Goal: Transaction & Acquisition: Download file/media

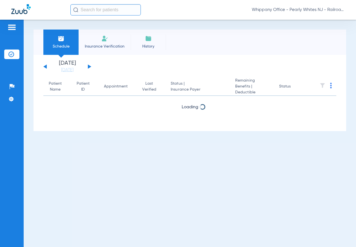
click at [89, 68] on button at bounding box center [89, 66] width 3 height 4
click at [98, 40] on li "Insurance Verification" at bounding box center [105, 42] width 52 height 25
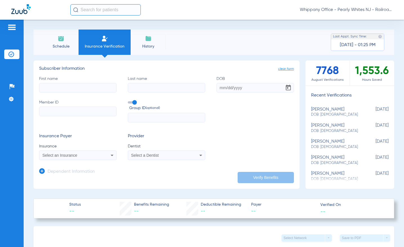
click at [50, 42] on li "Schedule" at bounding box center [60, 42] width 35 height 25
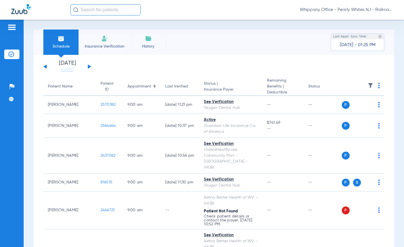
click at [356, 86] on img at bounding box center [379, 86] width 2 height 6
click at [337, 74] on div at bounding box center [202, 123] width 404 height 247
click at [90, 66] on button at bounding box center [89, 66] width 3 height 4
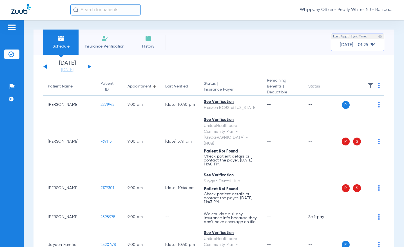
click at [356, 85] on img at bounding box center [379, 86] width 2 height 6
drag, startPoint x: 345, startPoint y: 108, endPoint x: 349, endPoint y: 99, distance: 10.2
click at [349, 99] on div "Download All PDFs Verify All Verify All Primary Verify All Secondary" at bounding box center [353, 113] width 44 height 45
click at [356, 86] on th at bounding box center [363, 87] width 43 height 18
click at [356, 87] on th at bounding box center [363, 87] width 43 height 18
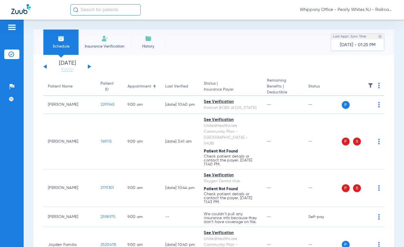
click at [356, 86] on img at bounding box center [379, 86] width 2 height 6
click at [354, 98] on span "Download All PDFs" at bounding box center [353, 97] width 35 height 4
click at [356, 85] on img at bounding box center [379, 86] width 2 height 6
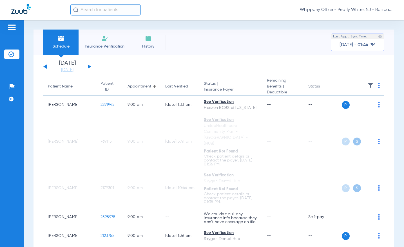
scroll to position [3085, 0]
